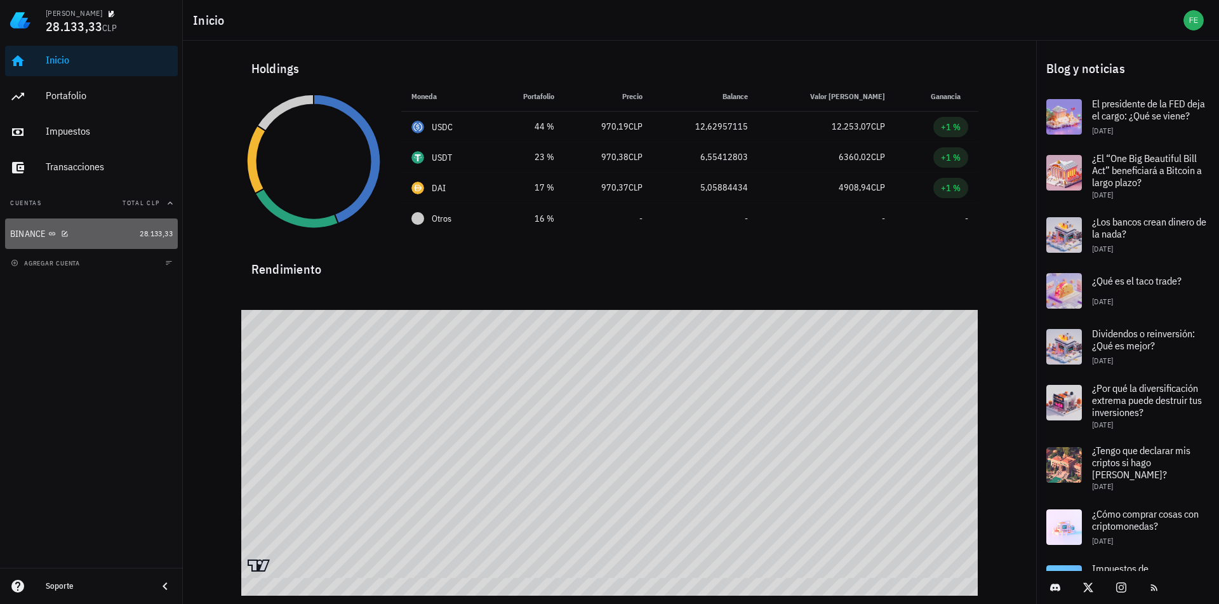
click at [91, 229] on div "BINANCE" at bounding box center [72, 234] width 124 height 12
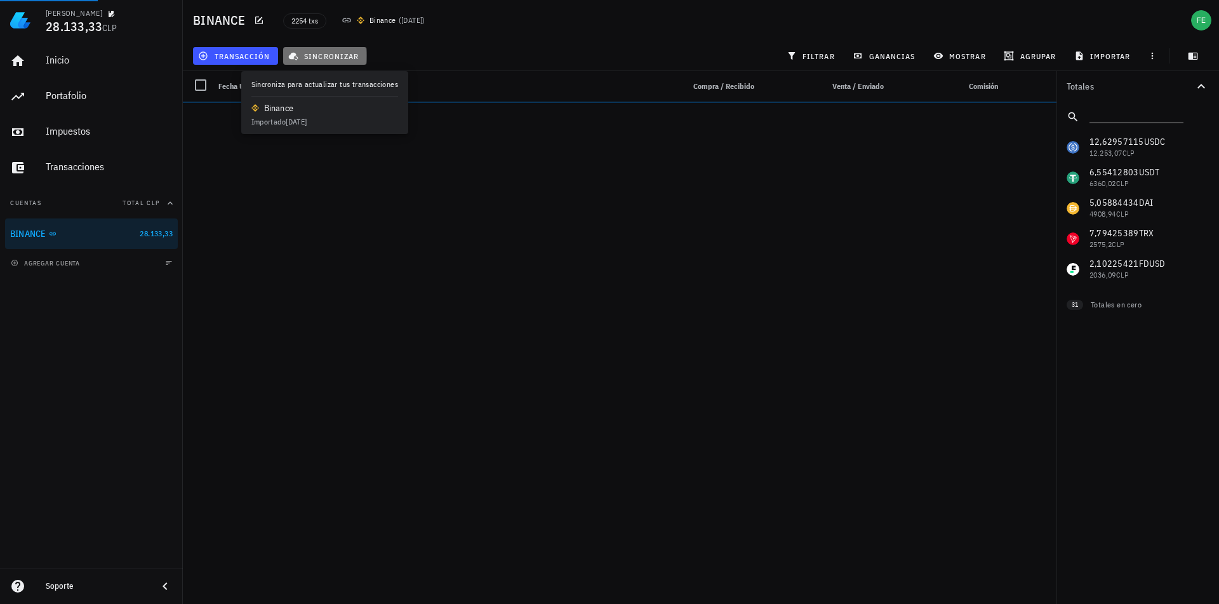
click at [328, 64] on button "sincronizar" at bounding box center [325, 56] width 84 height 18
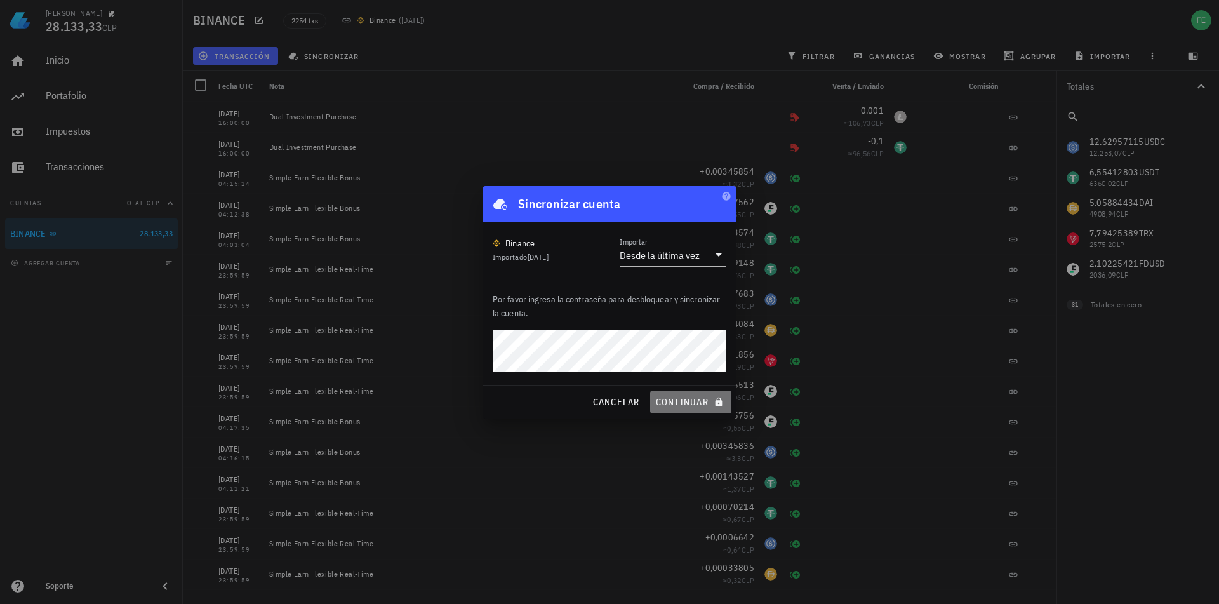
click at [679, 393] on button "continuar" at bounding box center [690, 402] width 81 height 23
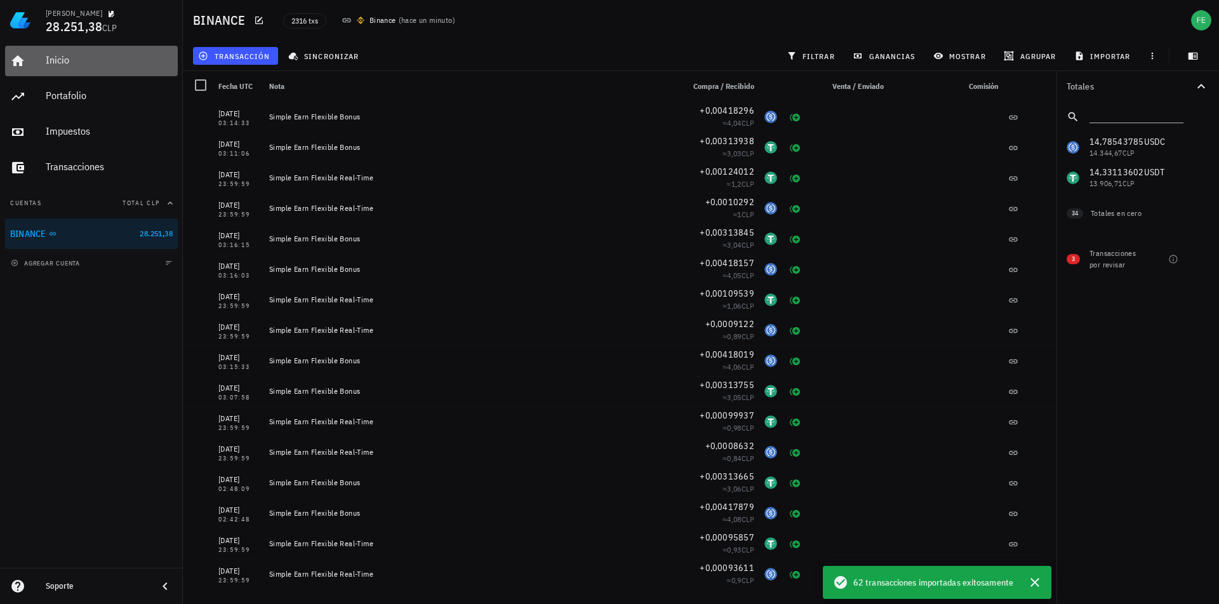
click at [65, 67] on div "Inicio" at bounding box center [109, 60] width 127 height 29
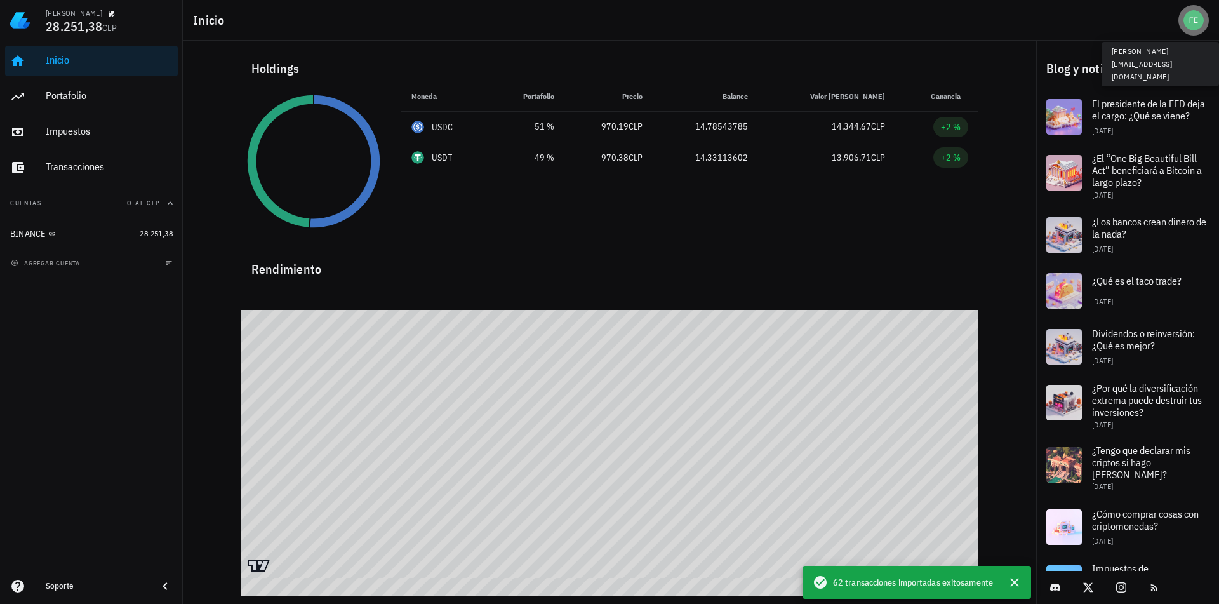
click at [1193, 14] on div "avatar" at bounding box center [1194, 20] width 20 height 20
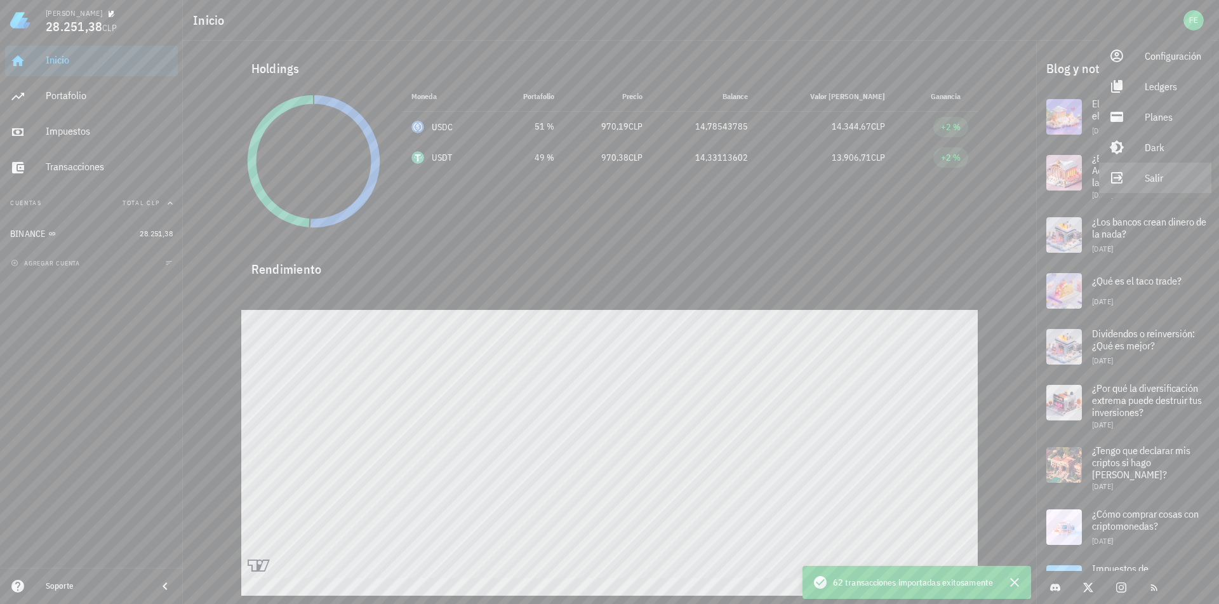
click at [1133, 179] on link "Salir" at bounding box center [1155, 178] width 112 height 30
